Goal: Task Accomplishment & Management: Manage account settings

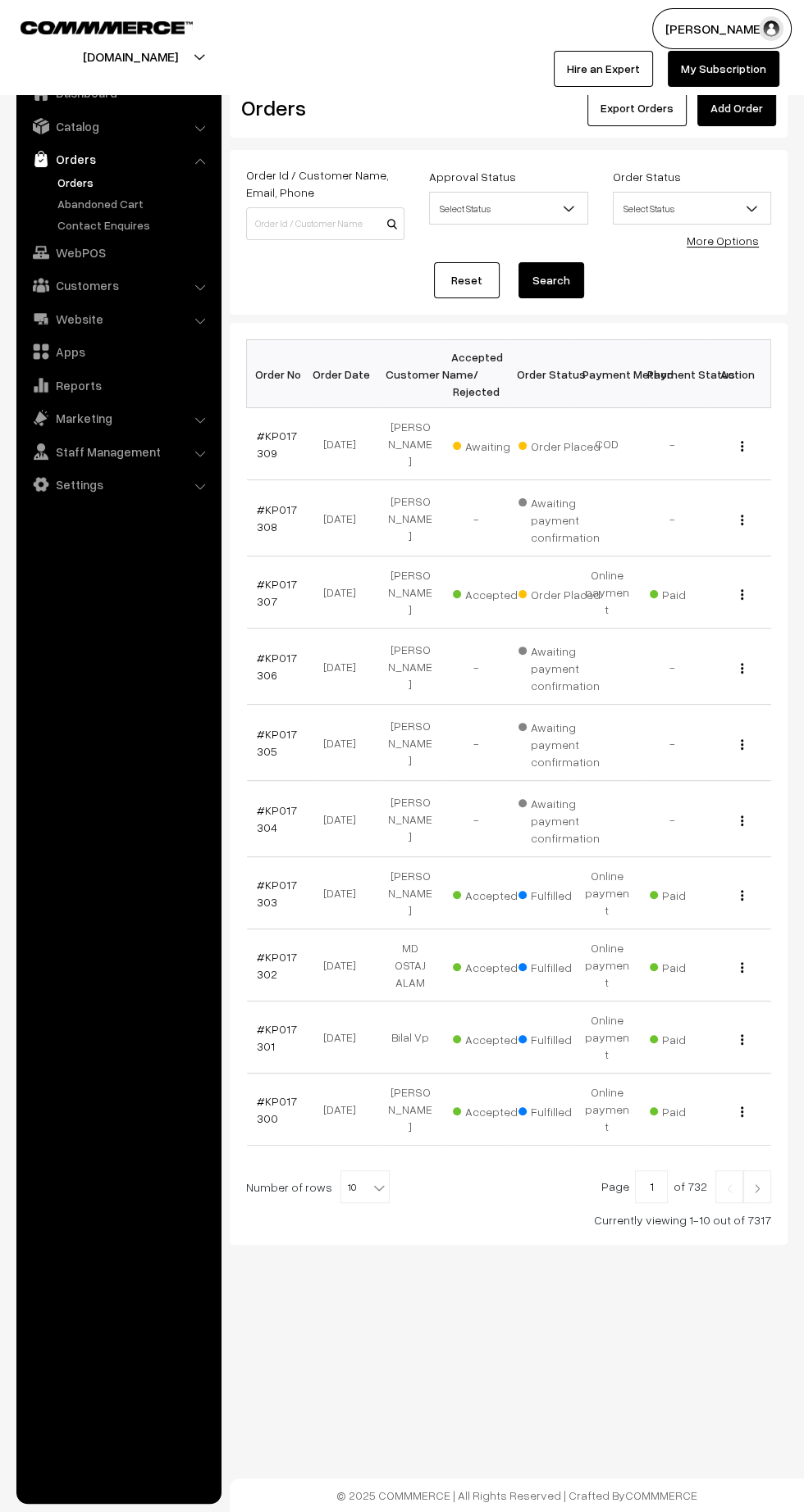
click at [258, 442] on link "#KP017309" at bounding box center [277, 444] width 40 height 31
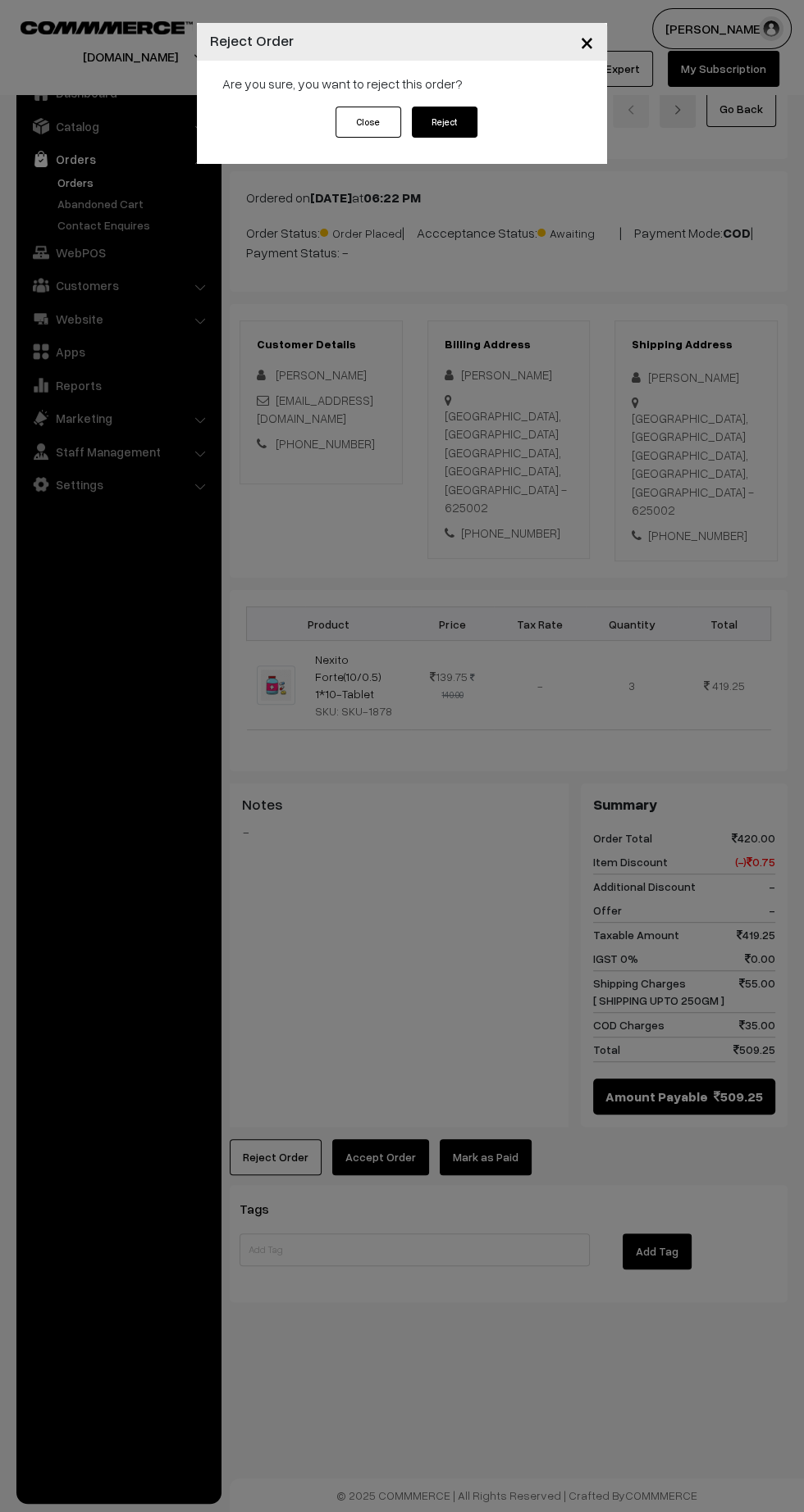
click at [471, 130] on button "Reject" at bounding box center [445, 122] width 65 height 31
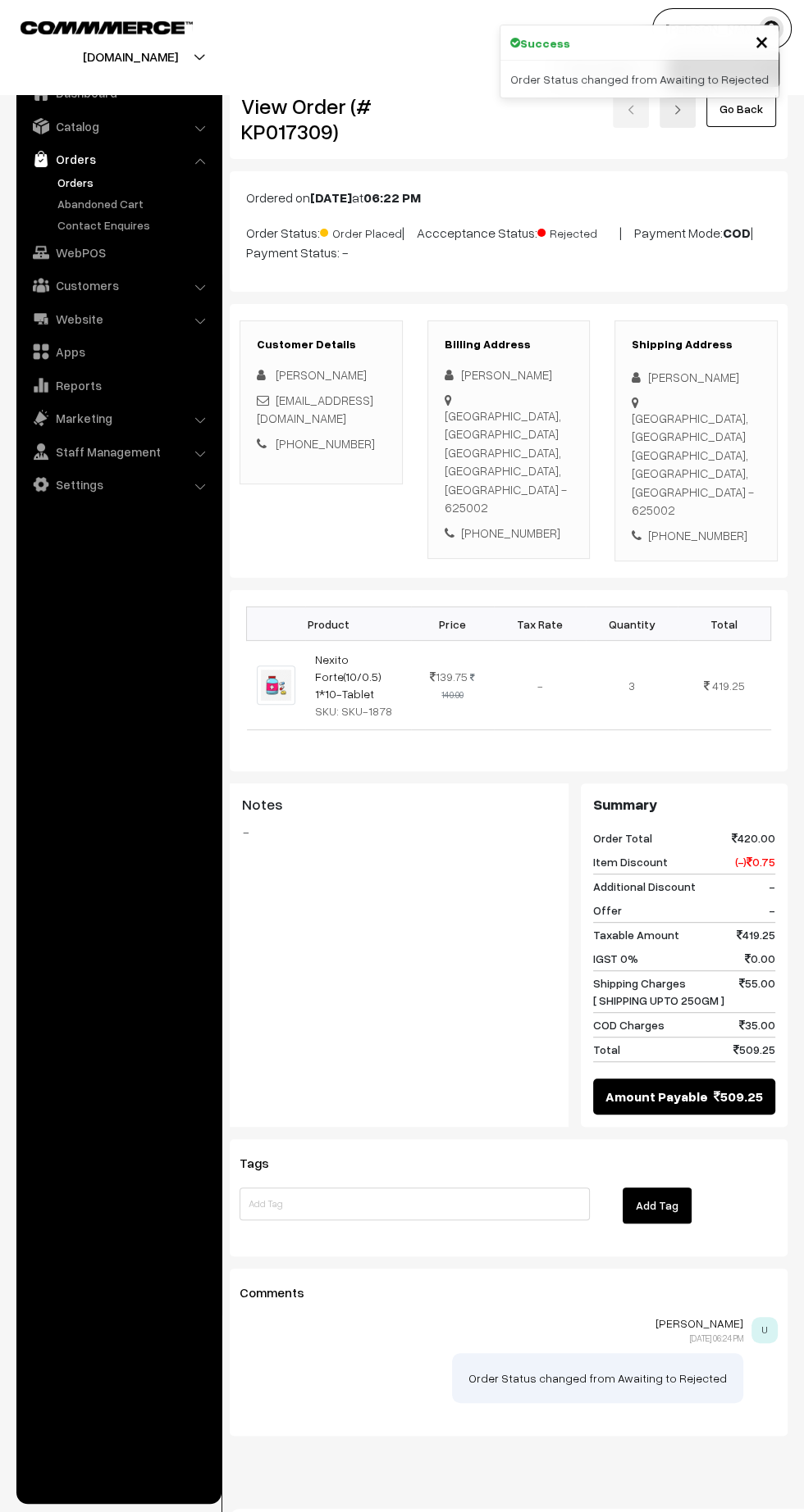
click at [349, 652] on link "Nexito Forte(10/0.5) 1*10-Tablet" at bounding box center [348, 677] width 66 height 48
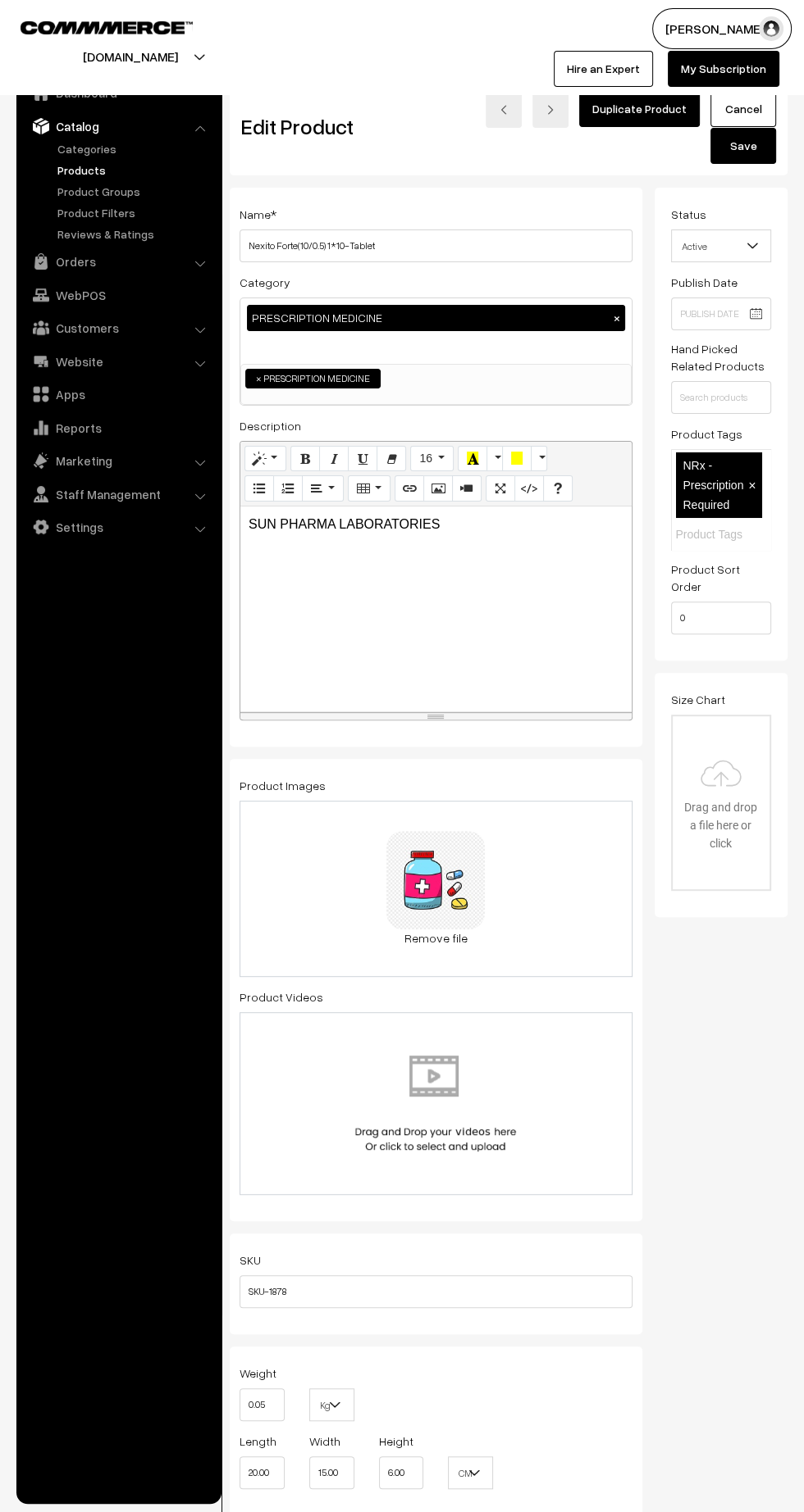
click at [743, 252] on span "Active" at bounding box center [721, 246] width 99 height 28
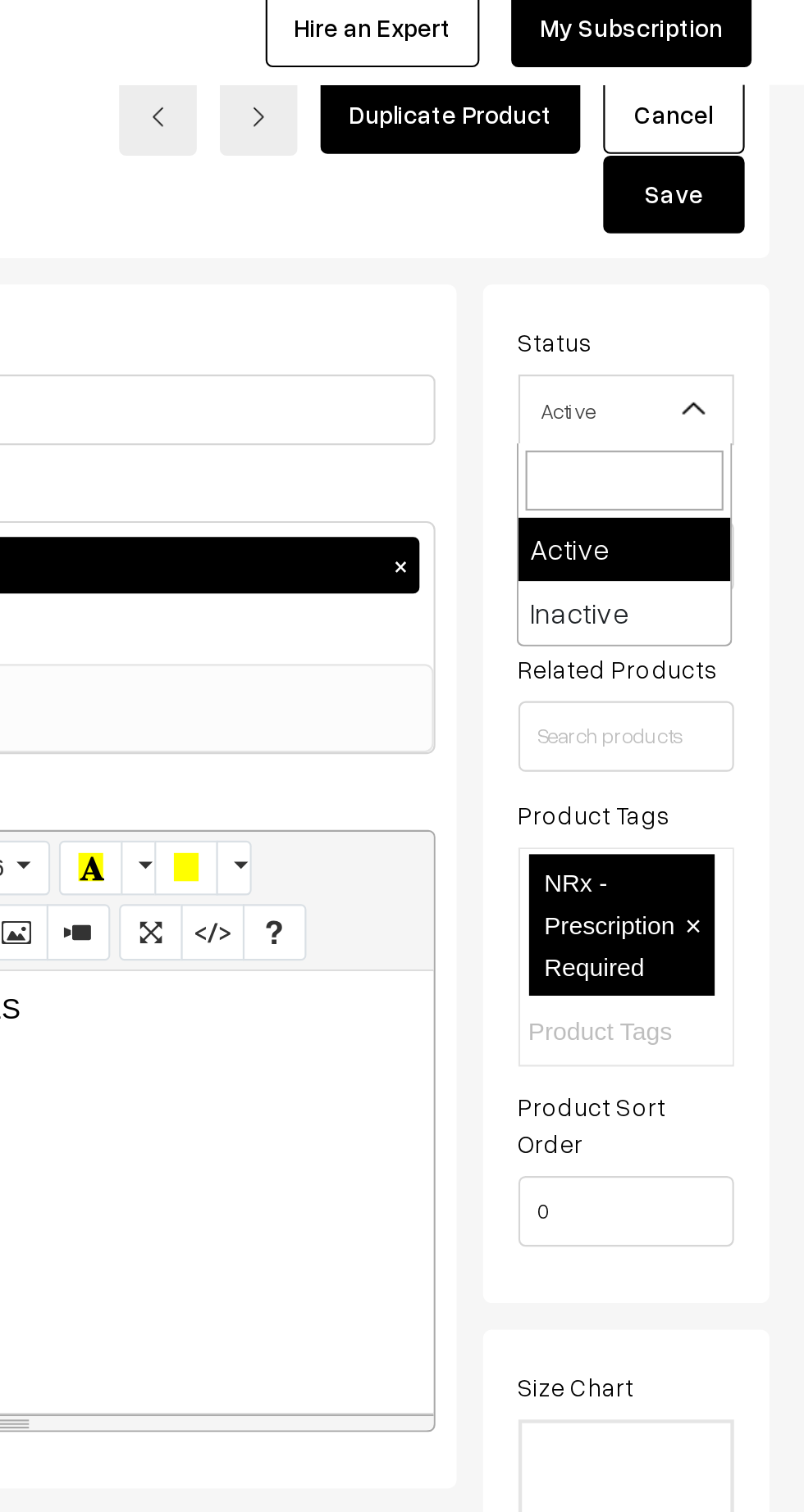
select select "2"
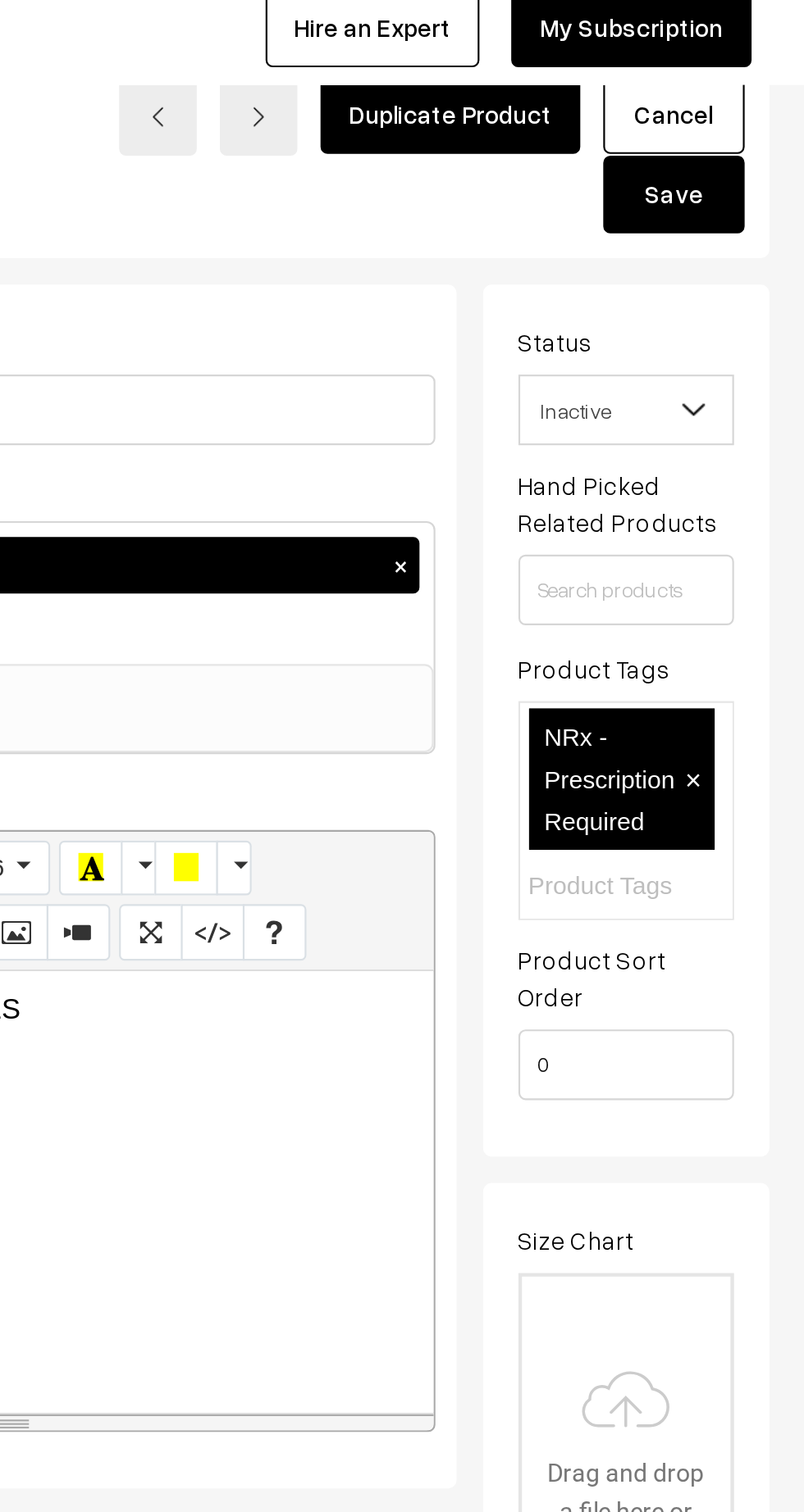
click at [763, 150] on button "Save" at bounding box center [743, 145] width 65 height 36
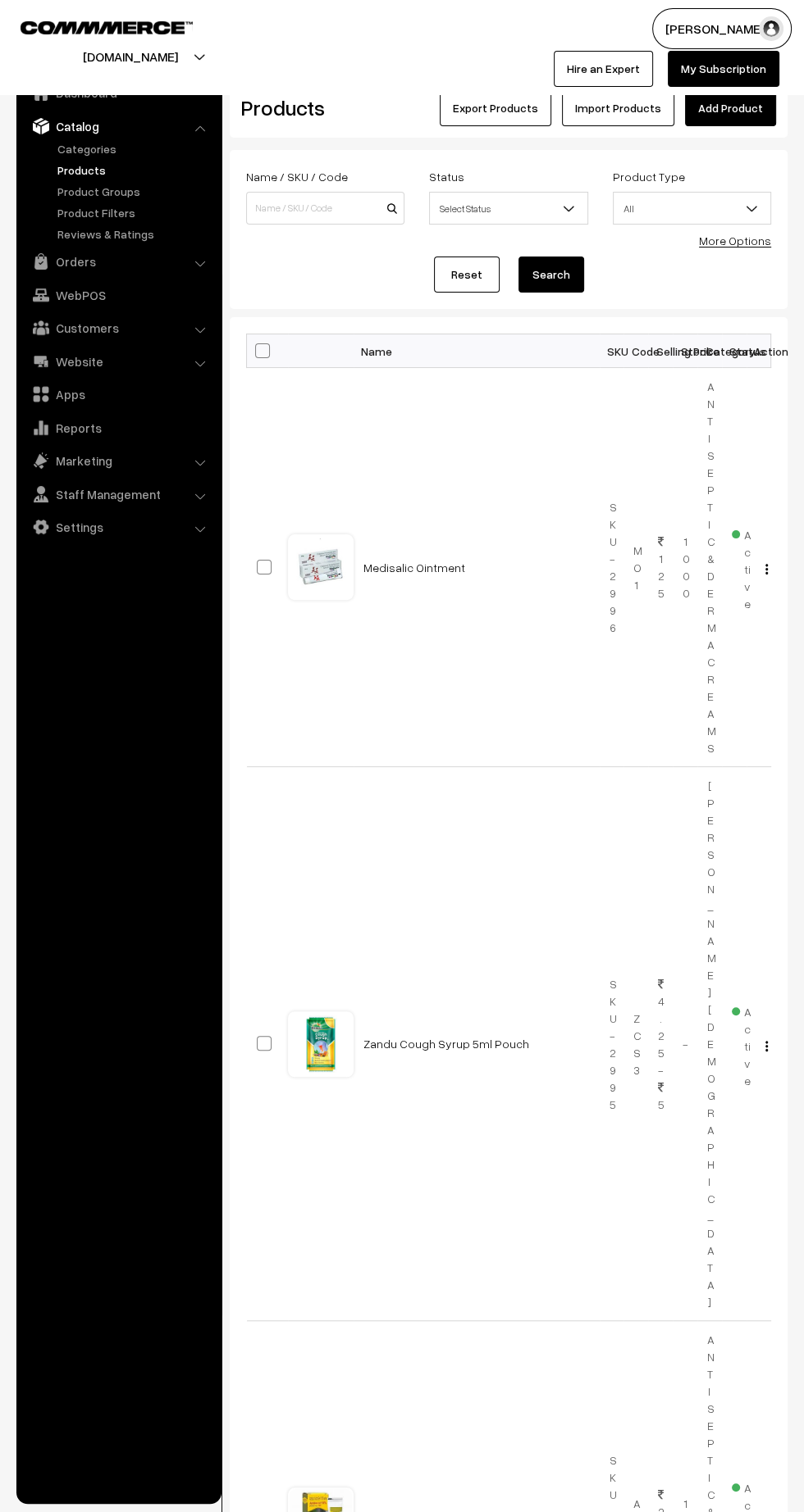
click at [89, 266] on link "Orders" at bounding box center [119, 261] width 196 height 29
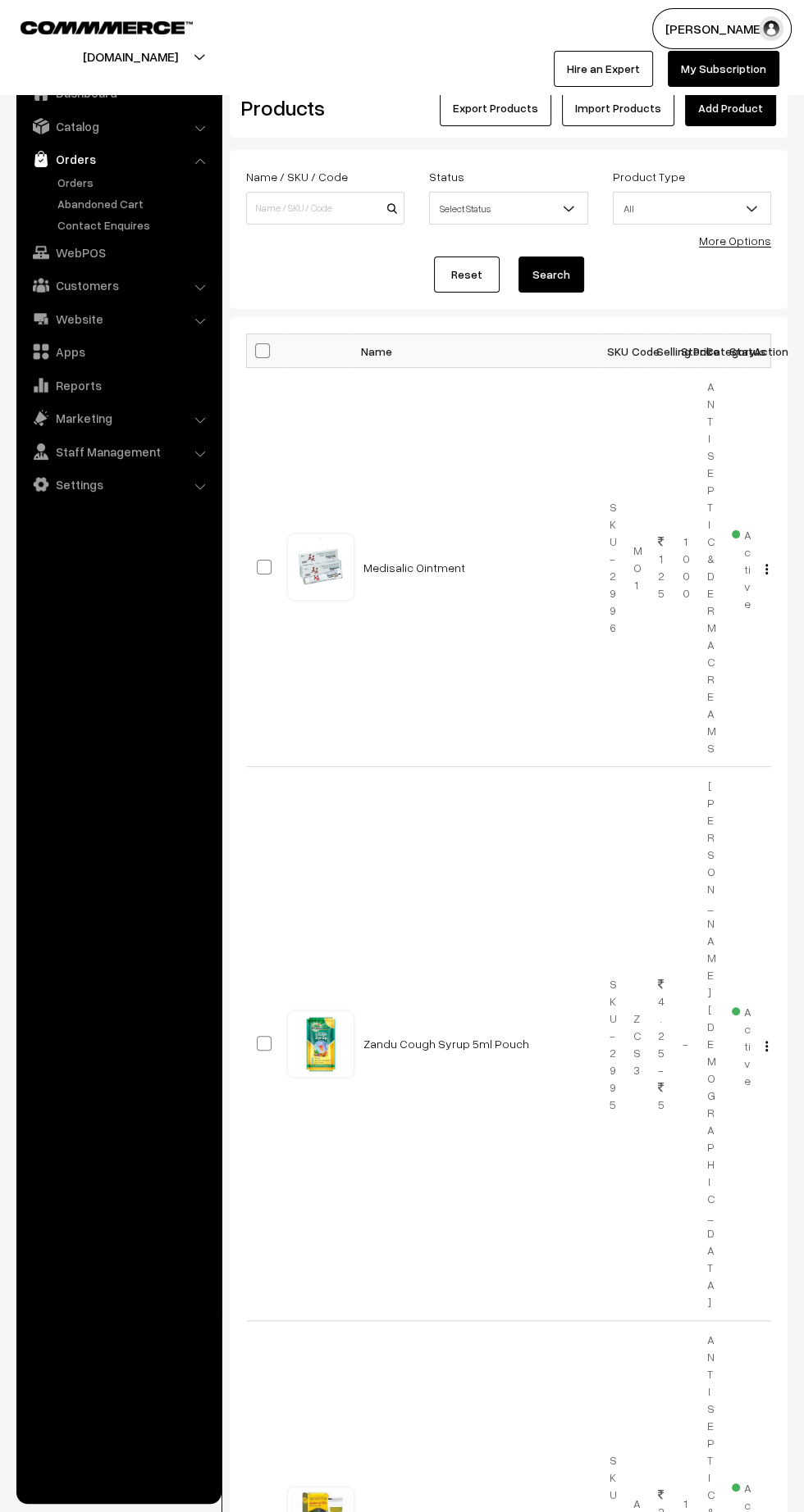
click at [85, 184] on link "Orders" at bounding box center [135, 182] width 162 height 18
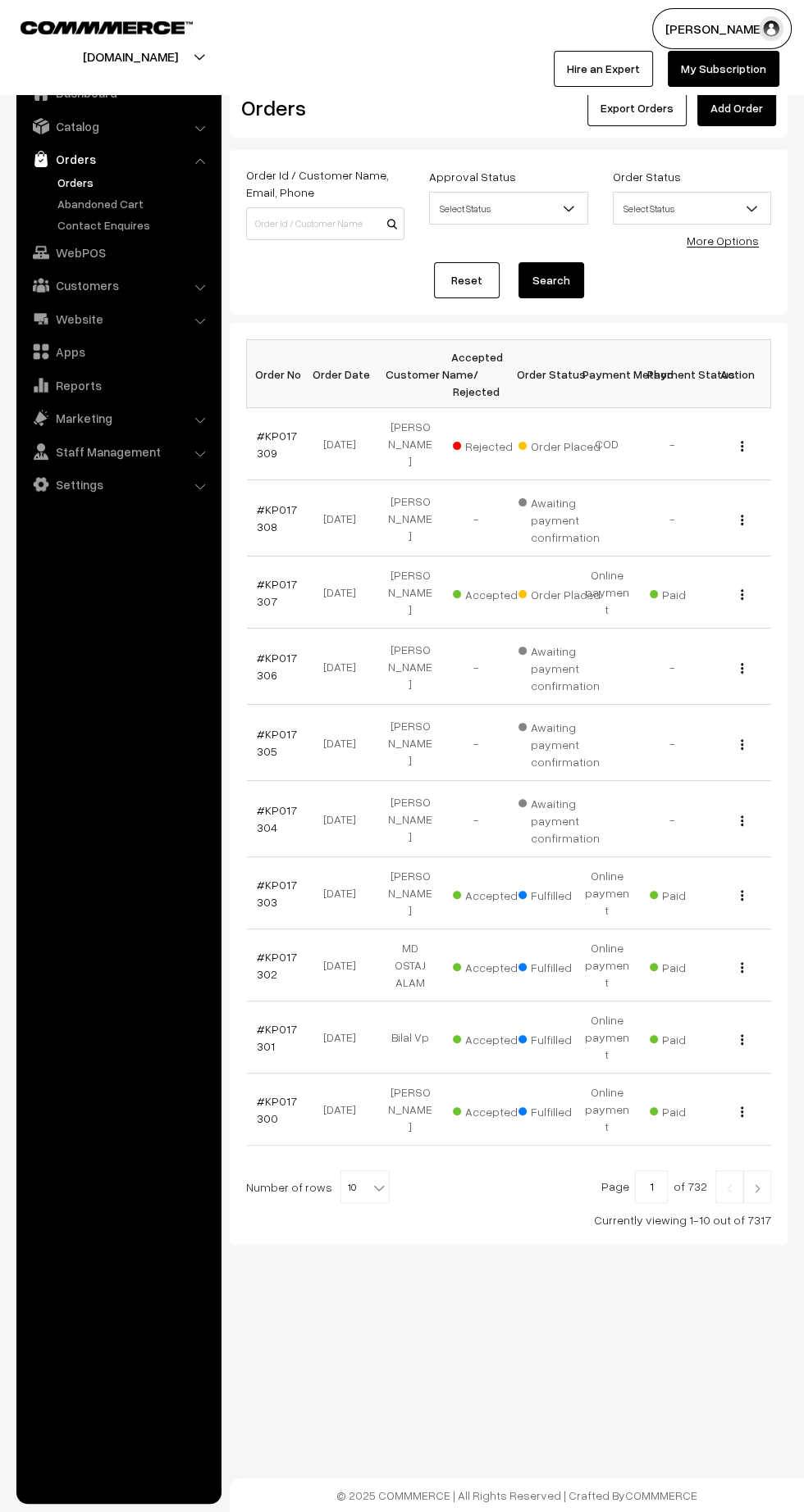
click at [73, 181] on link "Orders" at bounding box center [135, 182] width 162 height 18
click at [763, 1170] on link at bounding box center [756, 1186] width 28 height 33
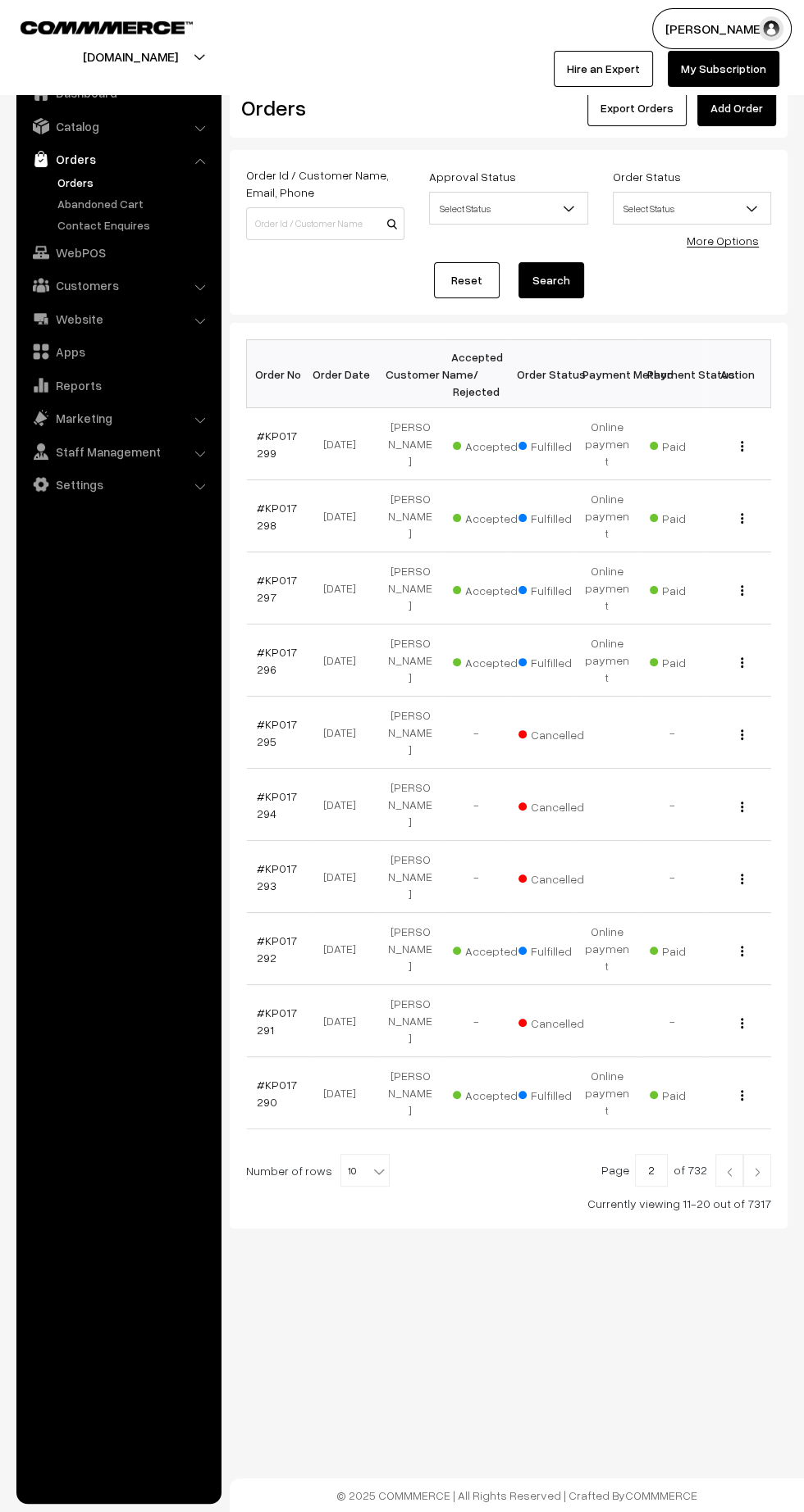
click at [757, 1154] on link at bounding box center [756, 1170] width 28 height 33
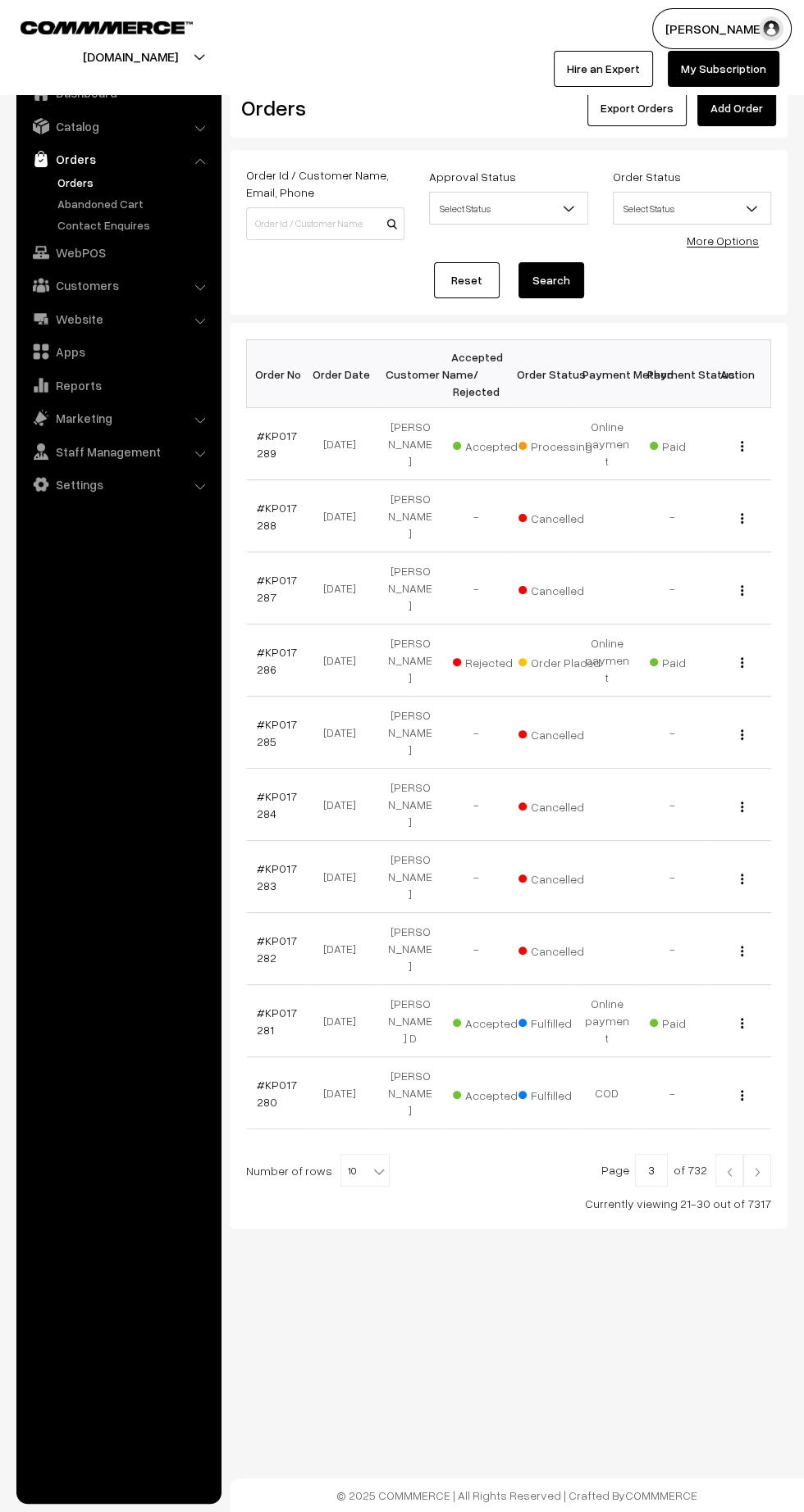
click at [262, 450] on link "#KP017289" at bounding box center [277, 444] width 40 height 31
